Goal: Information Seeking & Learning: Get advice/opinions

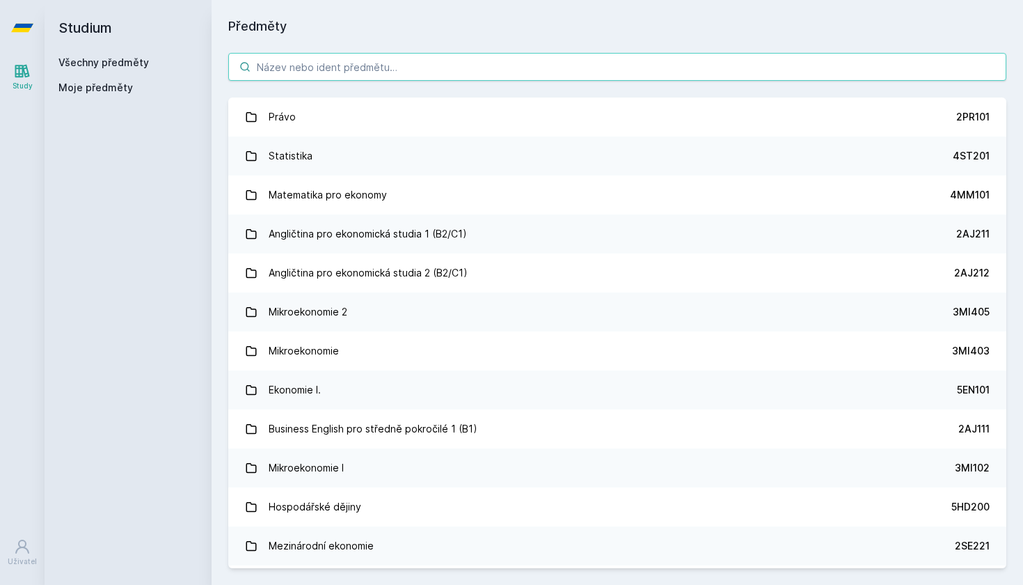
click at [393, 76] on input "search" at bounding box center [617, 67] width 778 height 28
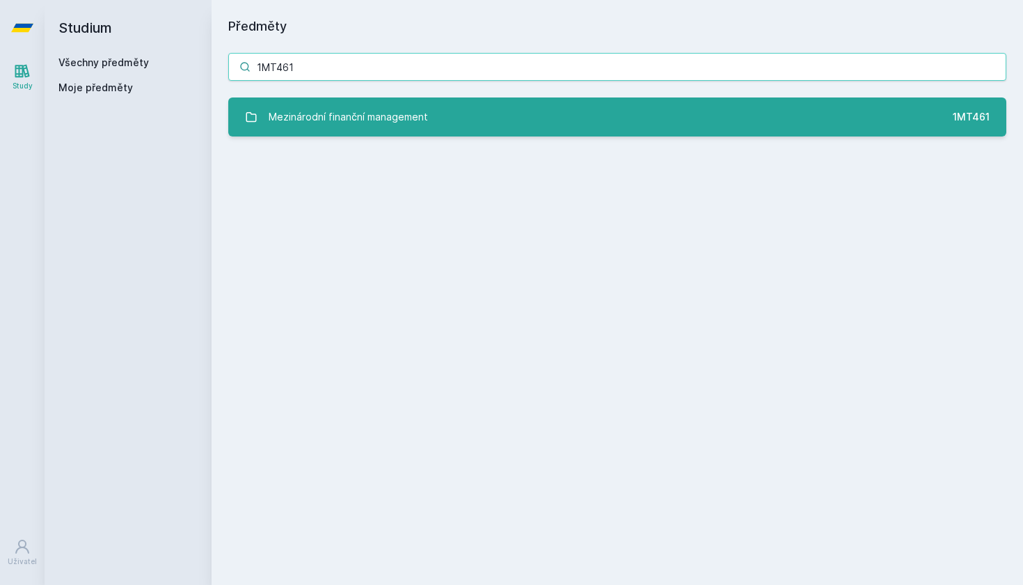
type input "1MT461"
click at [385, 132] on link "Mezinárodní finanční management 1MT461" at bounding box center [617, 116] width 778 height 39
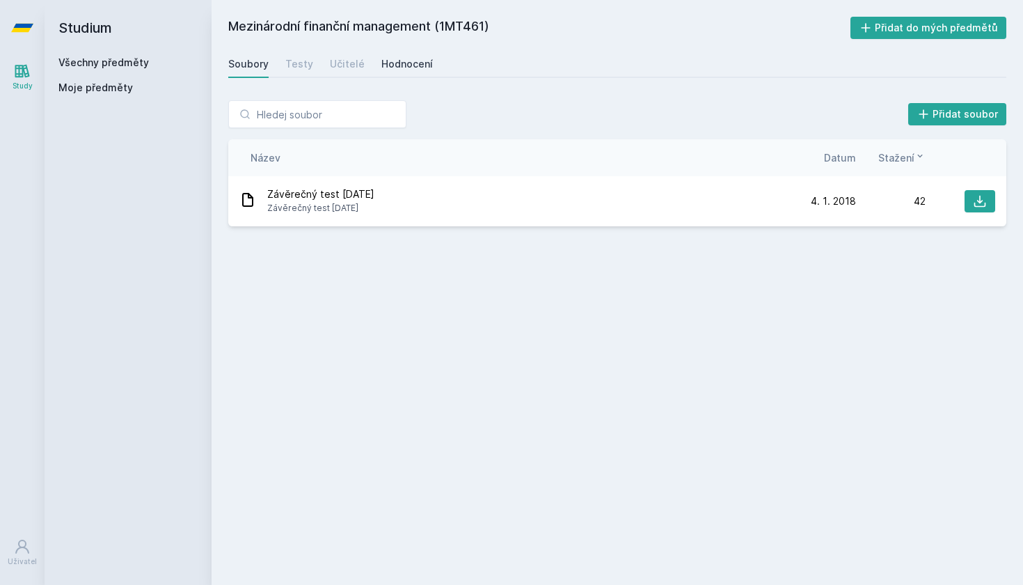
click at [385, 70] on div "Hodnocení" at bounding box center [408, 64] width 52 height 14
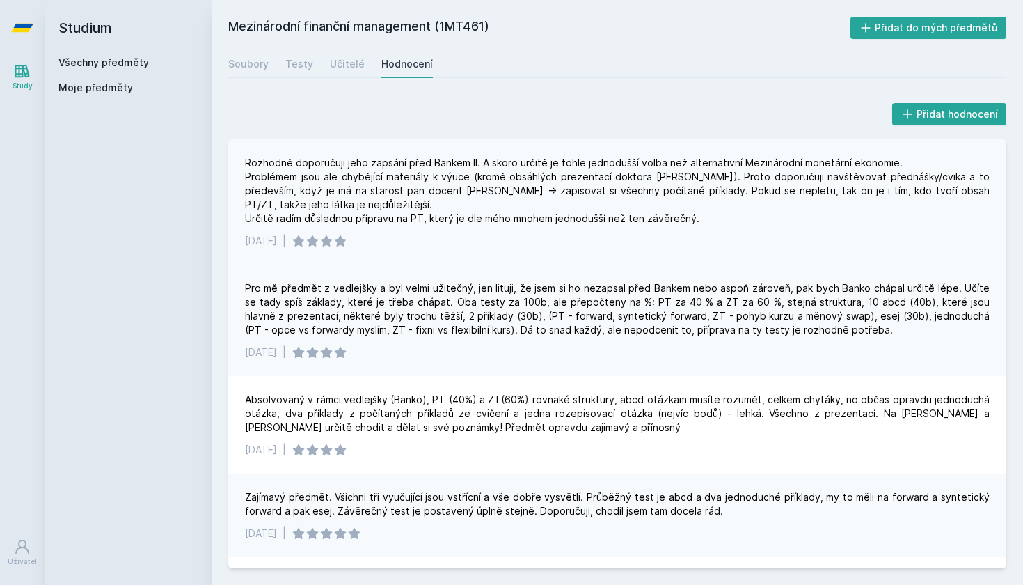
click at [372, 167] on div "Rozhodně doporučuji jeho zapsání před Bankem II. A skoro určitě je tohle jednod…" at bounding box center [617, 191] width 745 height 70
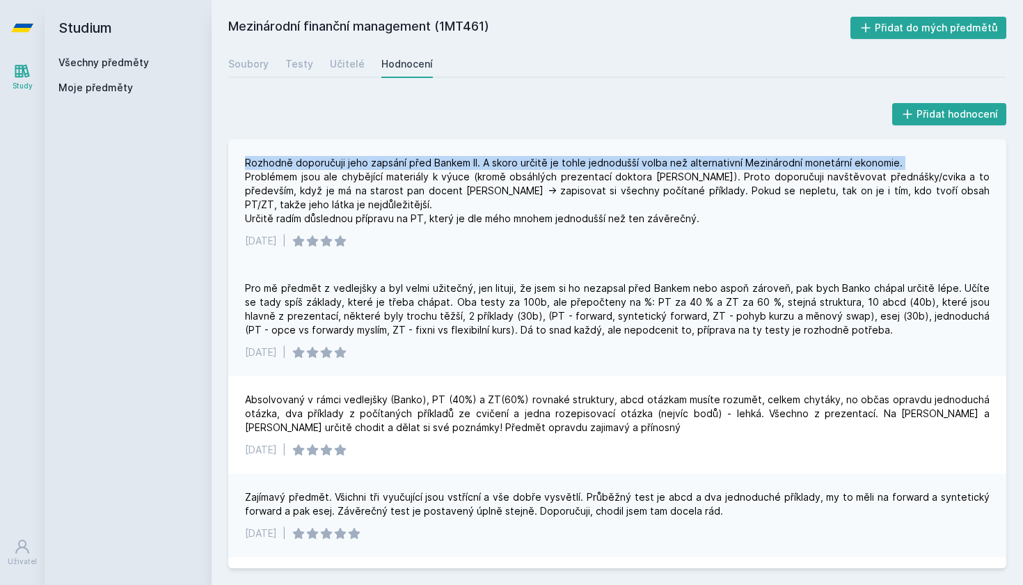
scroll to position [3, 0]
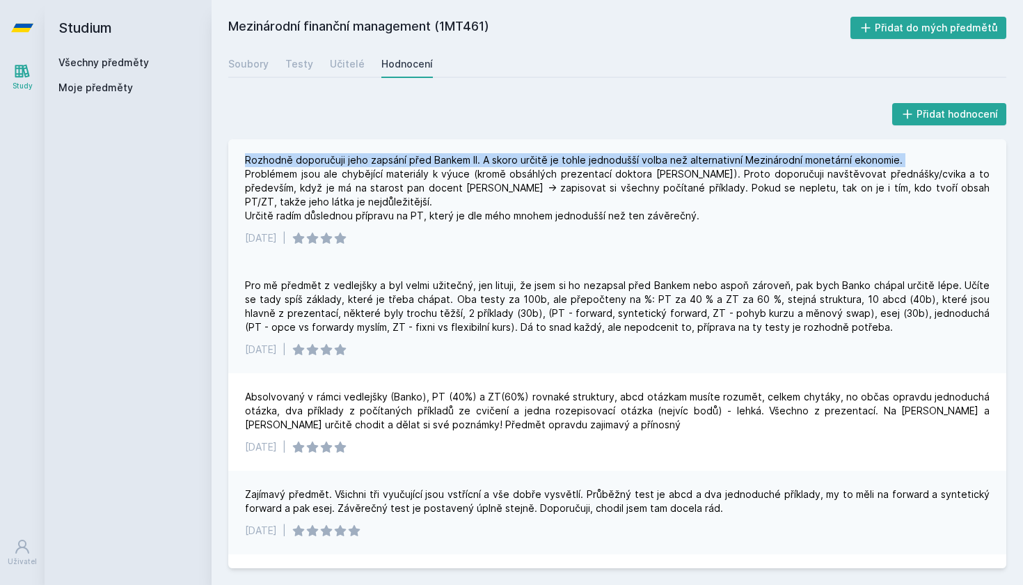
click at [372, 167] on div "Rozhodně doporučuji jeho zapsání před Bankem II. A skoro určitě je tohle jednod…" at bounding box center [617, 188] width 745 height 70
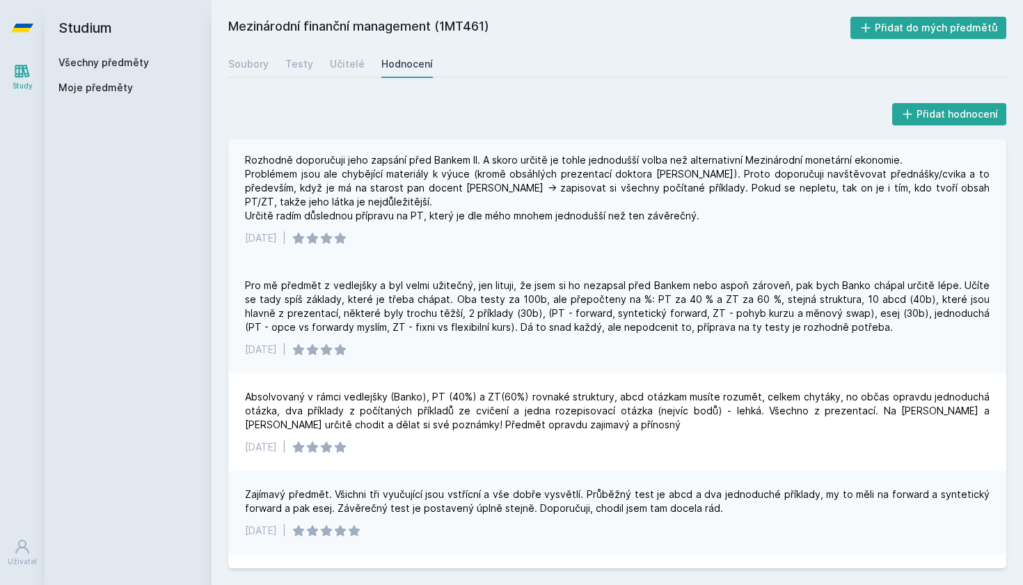
click at [372, 167] on div "Rozhodně doporučuji jeho zapsání před Bankem II. A skoro určitě je tohle jednod…" at bounding box center [617, 188] width 745 height 70
